Goal: Task Accomplishment & Management: Use online tool/utility

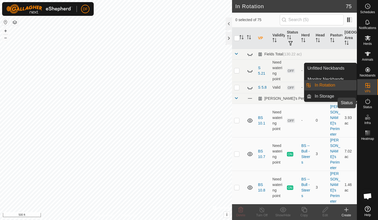
click at [368, 103] on icon at bounding box center [367, 101] width 6 height 6
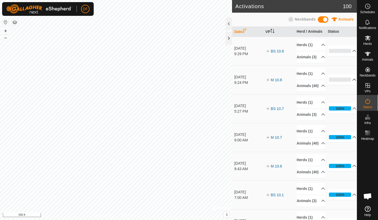
click at [352, 82] on icon at bounding box center [354, 80] width 4 height 4
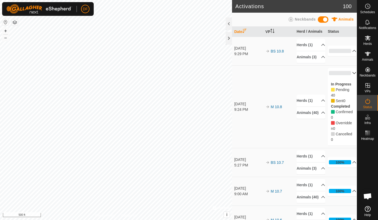
click at [345, 76] on p-accordion-header "0%" at bounding box center [341, 73] width 29 height 11
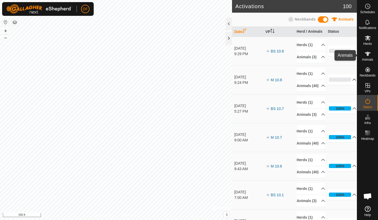
click at [368, 55] on icon at bounding box center [367, 54] width 6 height 4
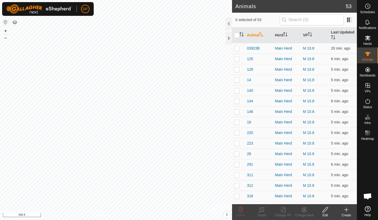
click at [259, 36] on icon "Activate to sort" at bounding box center [261, 34] width 4 height 4
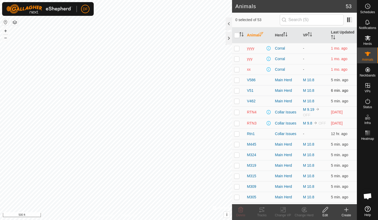
click at [236, 91] on p-checkbox at bounding box center [236, 90] width 5 height 4
checkbox input "true"
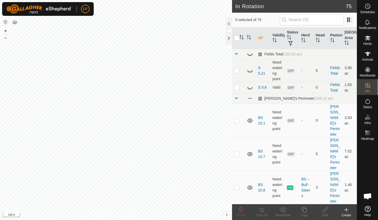
checkbox input "false"
click at [366, 41] on icon at bounding box center [367, 38] width 6 height 6
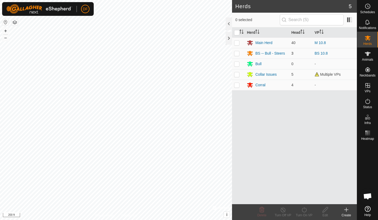
click at [237, 54] on p-checkbox at bounding box center [236, 53] width 5 height 4
checkbox input "true"
click at [303, 210] on icon at bounding box center [304, 209] width 7 height 6
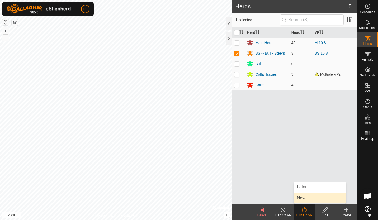
click at [302, 200] on link "Now" at bounding box center [319, 198] width 52 height 11
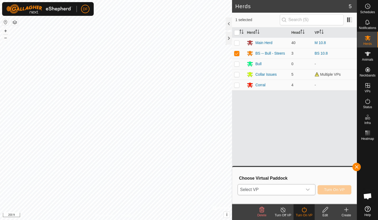
click at [310, 188] on div "dropdown trigger" at bounding box center [307, 189] width 11 height 11
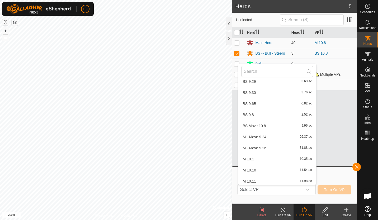
scroll to position [418, 0]
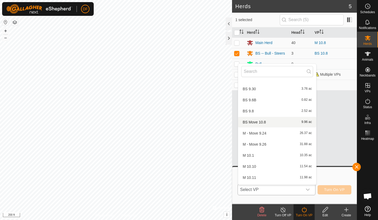
click at [263, 123] on li "BS Move 10.8 9.96 ac" at bounding box center [277, 122] width 78 height 11
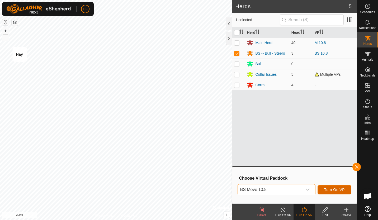
click at [334, 190] on span "Turn On VP" at bounding box center [334, 189] width 21 height 4
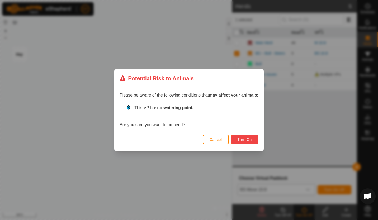
click at [251, 138] on button "Turn On" at bounding box center [244, 139] width 27 height 9
